Goal: Information Seeking & Learning: Learn about a topic

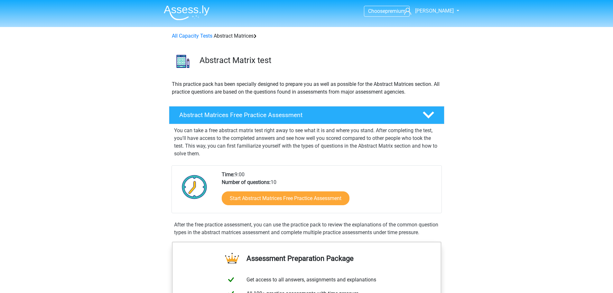
scroll to position [161, 0]
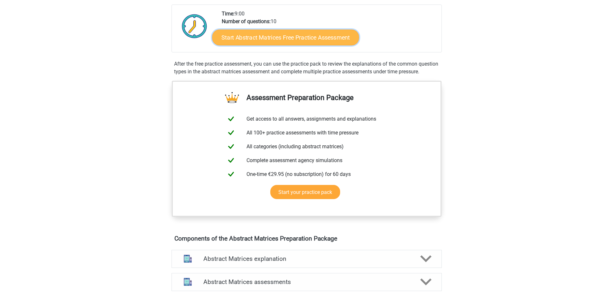
drag, startPoint x: 0, startPoint y: 0, endPoint x: 291, endPoint y: 36, distance: 293.5
click at [291, 36] on font "Start Abstract Matrices Free Practice Assessment" at bounding box center [285, 37] width 128 height 7
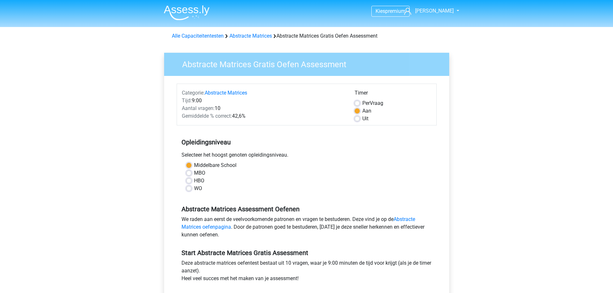
click at [362, 103] on label "Per Vraag" at bounding box center [372, 103] width 21 height 8
click at [356, 103] on input "Per Vraag" at bounding box center [357, 102] width 5 height 6
radio input "true"
click at [360, 118] on div "Uit" at bounding box center [393, 119] width 77 height 8
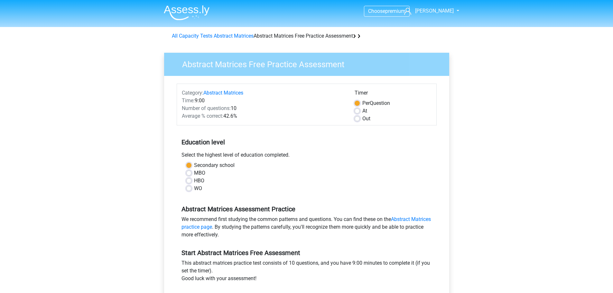
click at [362, 119] on label "Out" at bounding box center [366, 119] width 8 height 8
click at [358, 119] on input "Out" at bounding box center [357, 118] width 5 height 6
radio input "true"
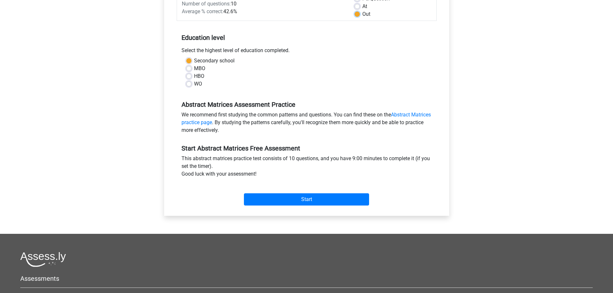
scroll to position [215, 0]
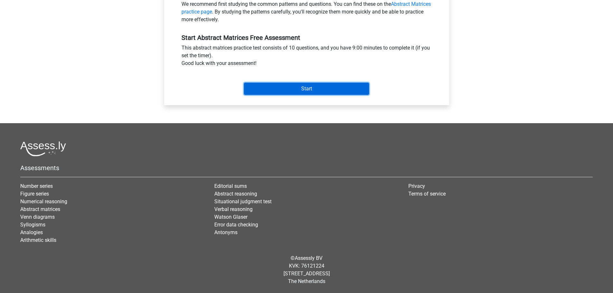
click at [311, 87] on input "Start" at bounding box center [306, 89] width 125 height 12
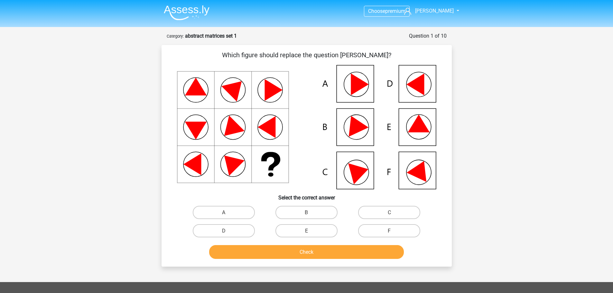
click at [392, 213] on input "C" at bounding box center [391, 214] width 4 height 4
radio input "true"
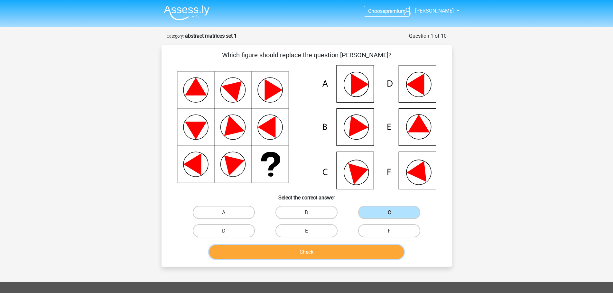
click at [307, 255] on font "Check" at bounding box center [307, 252] width 14 height 6
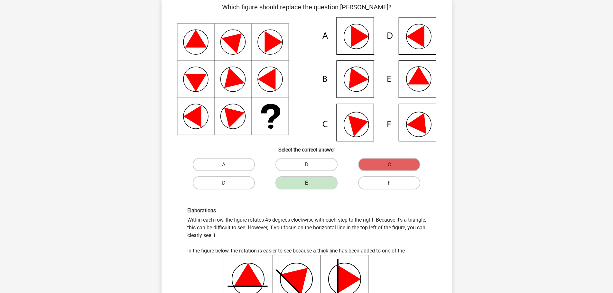
scroll to position [193, 0]
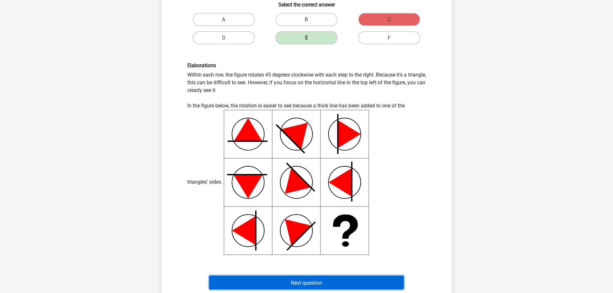
click at [312, 288] on button "Next question" at bounding box center [306, 283] width 195 height 14
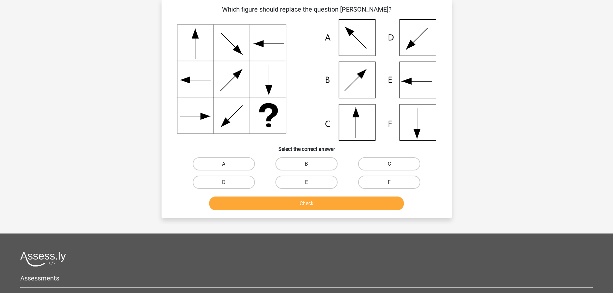
scroll to position [32, 0]
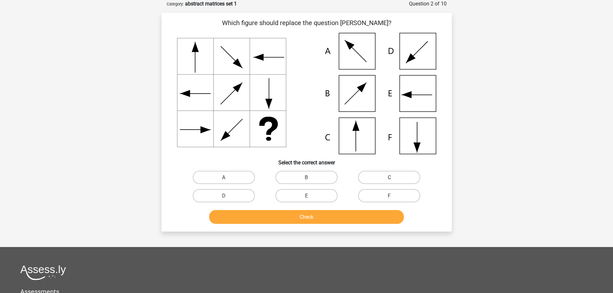
click at [382, 175] on label "C" at bounding box center [389, 177] width 62 height 13
click at [389, 177] on input "C" at bounding box center [391, 179] width 4 height 4
radio input "true"
click at [326, 215] on button "Check" at bounding box center [306, 217] width 195 height 14
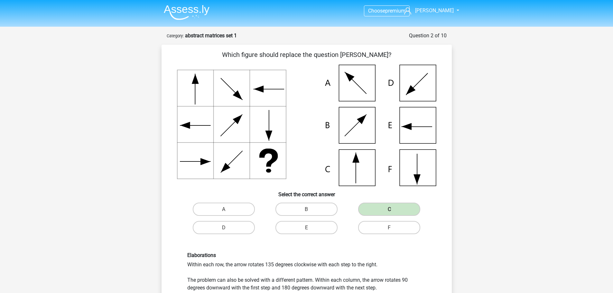
scroll to position [0, 0]
